Goal: Use online tool/utility: Utilize a website feature to perform a specific function

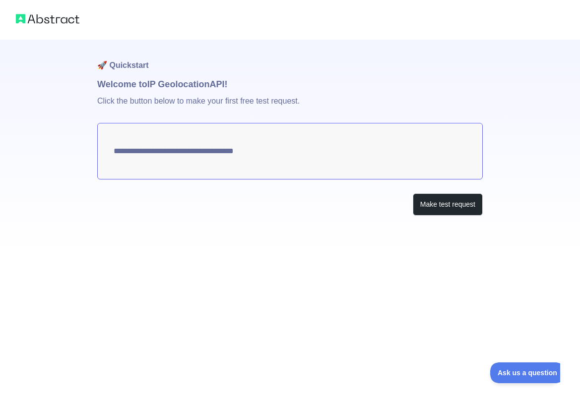
type textarea "**********"
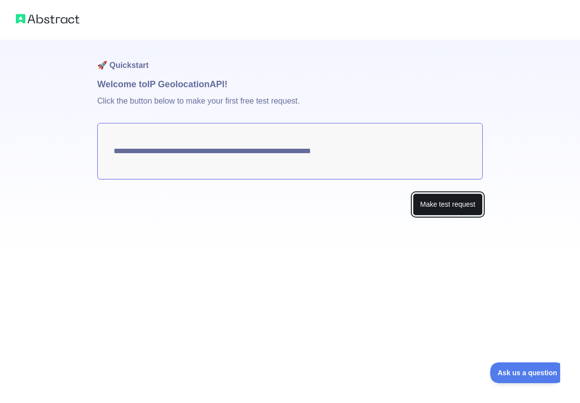
click at [438, 205] on button "Make test request" at bounding box center [448, 204] width 70 height 22
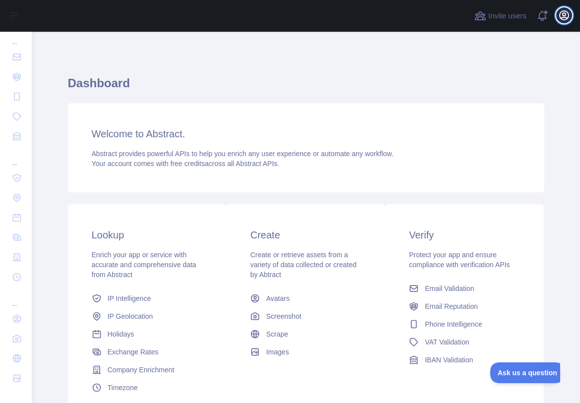
click at [568, 14] on icon "button" at bounding box center [563, 15] width 9 height 9
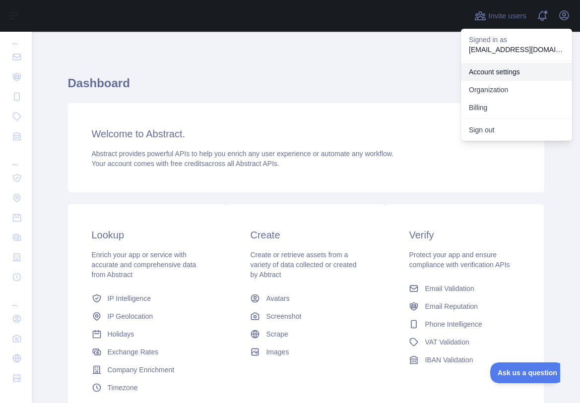
click at [487, 72] on link "Account settings" at bounding box center [516, 72] width 111 height 18
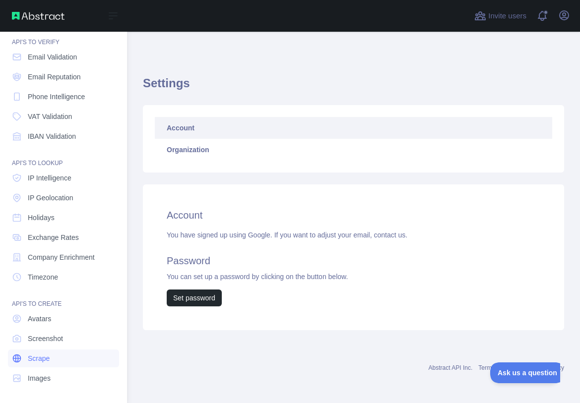
click at [36, 357] on span "Scrape" at bounding box center [39, 359] width 22 height 10
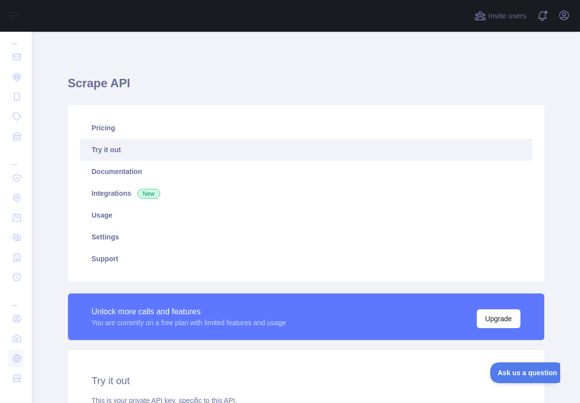
click at [143, 151] on link "Try it out" at bounding box center [306, 150] width 452 height 22
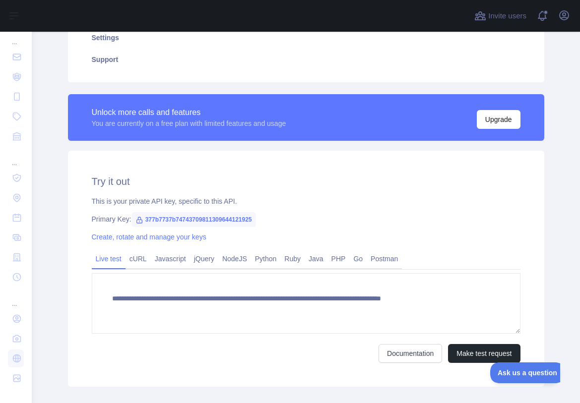
scroll to position [211, 0]
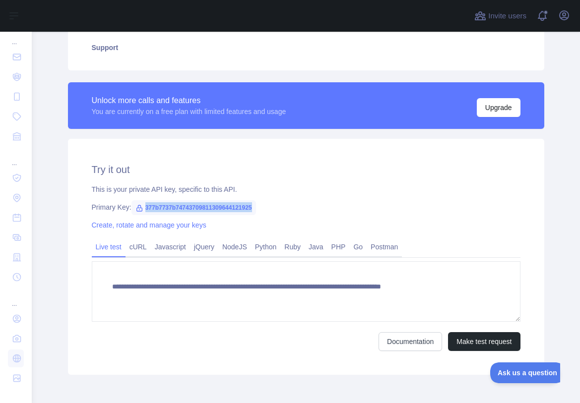
drag, startPoint x: 143, startPoint y: 205, endPoint x: 275, endPoint y: 203, distance: 131.9
click at [275, 203] on div "Primary Key: 377b7737b74743709811309644121925" at bounding box center [306, 207] width 428 height 10
copy span "377b7737b74743709811309644121925"
